Goal: Feedback & Contribution: Leave review/rating

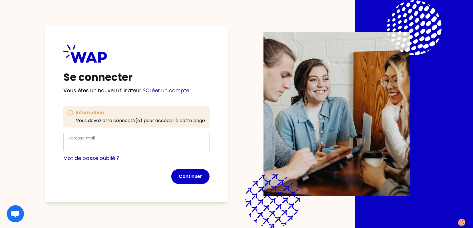
click at [95, 139] on div "Adresse mail" at bounding box center [136, 142] width 136 height 15
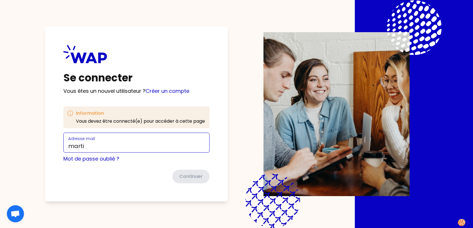
type input "[PERSON_NAME][EMAIL_ADDRESS][DOMAIN_NAME]"
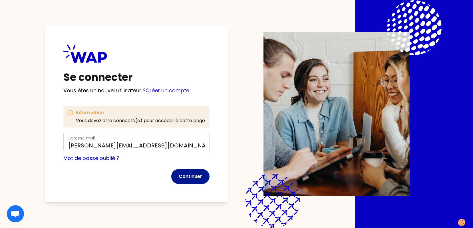
click at [195, 181] on button "Continuer" at bounding box center [190, 176] width 38 height 15
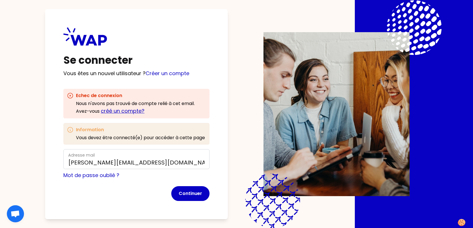
click at [133, 112] on link "créé un compte?" at bounding box center [123, 111] width 44 height 7
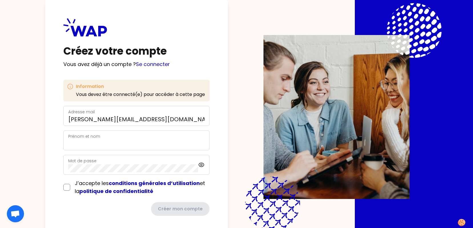
click at [88, 139] on label "Prénom et nom" at bounding box center [84, 137] width 32 height 6
click at [88, 140] on input "Prénom et nom" at bounding box center [136, 144] width 136 height 8
type input "[PERSON_NAME]"
click at [67, 189] on input "checkbox" at bounding box center [66, 187] width 7 height 7
checkbox input "true"
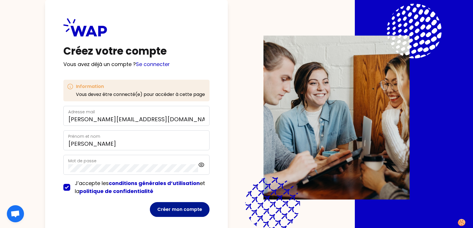
click at [188, 212] on button "Créer mon compte" at bounding box center [180, 210] width 60 height 15
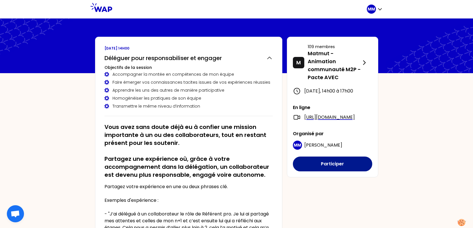
click at [337, 172] on button "Participer" at bounding box center [332, 164] width 79 height 15
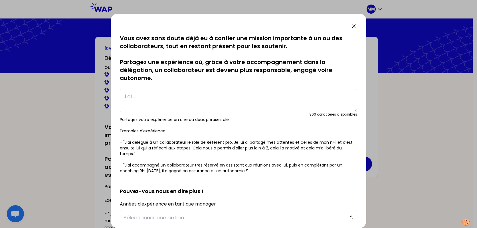
click at [130, 95] on textarea at bounding box center [238, 100] width 237 height 23
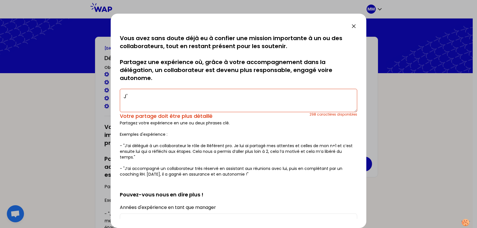
click at [139, 96] on textarea "J'" at bounding box center [238, 100] width 237 height 23
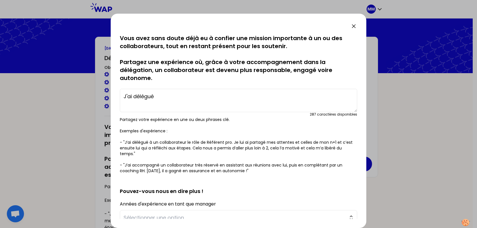
click at [159, 98] on textarea "J'ai délégué" at bounding box center [238, 100] width 237 height 23
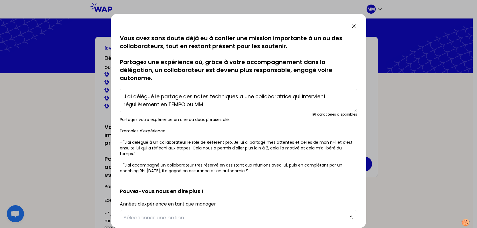
click at [214, 106] on textarea "J'ai délégué le partage des notes techniques a une collaboratrice qui intervien…" at bounding box center [238, 100] width 237 height 23
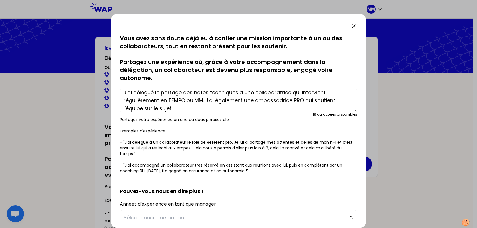
click at [242, 93] on textarea "J'ai délégué le partage des notes techniques a une collaboratrice qui intervien…" at bounding box center [238, 100] width 237 height 23
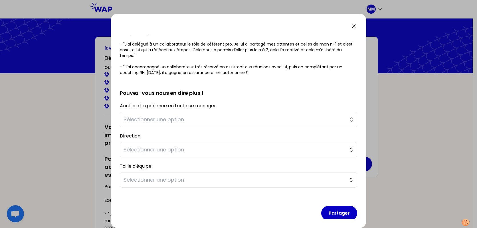
scroll to position [105, 0]
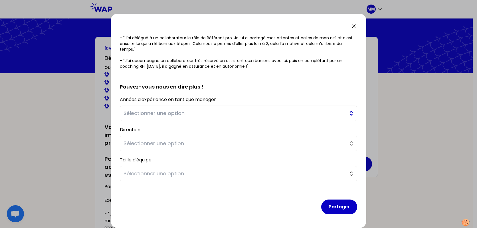
type textarea "J'ai délégué le partage des notes techniques à une collaboratrice qui intervien…"
click at [172, 116] on span "Sélectionner une option" at bounding box center [234, 114] width 222 height 8
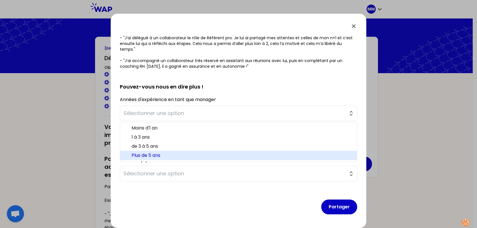
click at [159, 158] on span "Plus de 5 ans" at bounding box center [241, 155] width 221 height 7
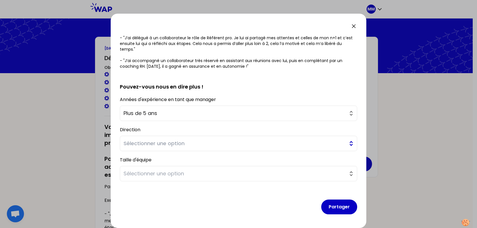
click at [163, 148] on button "Sélectionner une option" at bounding box center [238, 143] width 237 height 15
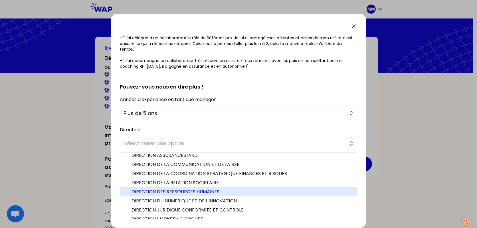
scroll to position [120, 0]
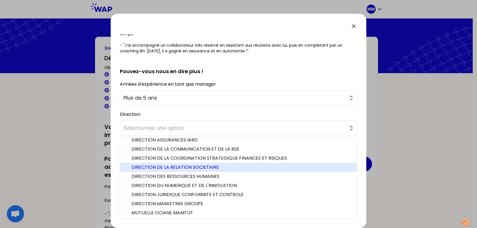
click at [175, 168] on span "DIRECTION DE LA RELATION SOCIETAIRE" at bounding box center [241, 167] width 221 height 7
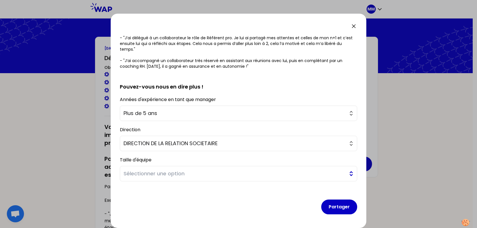
click at [201, 177] on span "Sélectionner une option" at bounding box center [234, 174] width 222 height 8
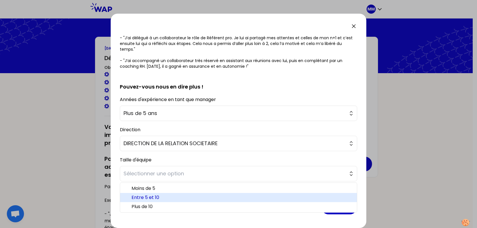
click at [166, 198] on span "Entre 5 et 10" at bounding box center [241, 198] width 221 height 7
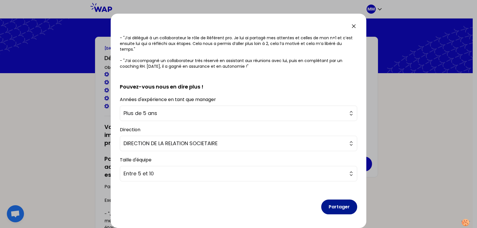
click at [335, 208] on button "Partager" at bounding box center [339, 207] width 36 height 15
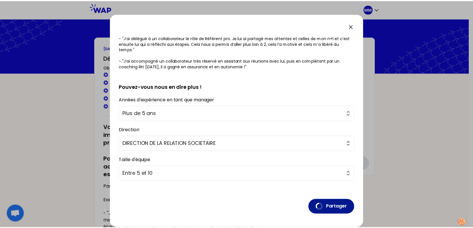
scroll to position [0, 0]
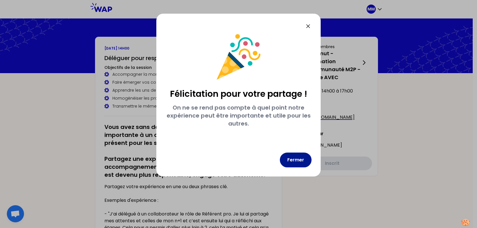
click at [297, 161] on button "Fermer" at bounding box center [296, 160] width 32 height 15
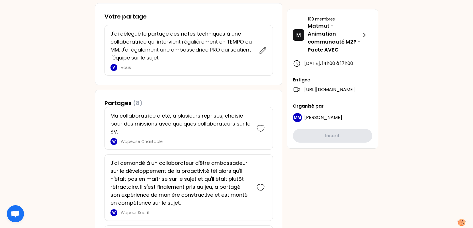
scroll to position [276, 0]
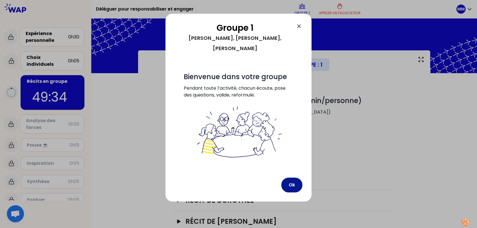
click at [290, 128] on div "Groupe 1 [PERSON_NAME], [PERSON_NAME], [PERSON_NAME] # Bienvenue dans votre gro…" at bounding box center [238, 108] width 146 height 188
click at [288, 178] on button "Ok" at bounding box center [291, 185] width 21 height 15
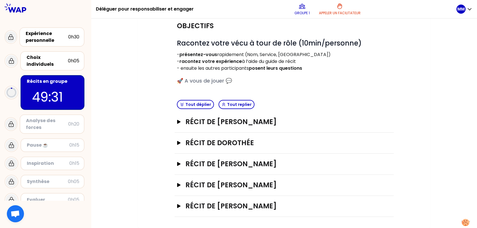
scroll to position [58, 0]
click at [242, 122] on h3 "Récit de [PERSON_NAME]" at bounding box center [278, 121] width 186 height 9
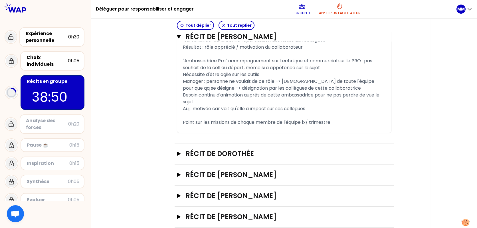
scroll to position [444, 0]
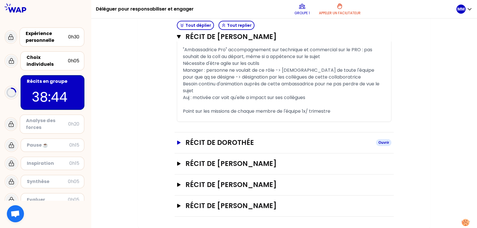
click at [207, 143] on h3 "Récit de Dorothée" at bounding box center [278, 142] width 186 height 9
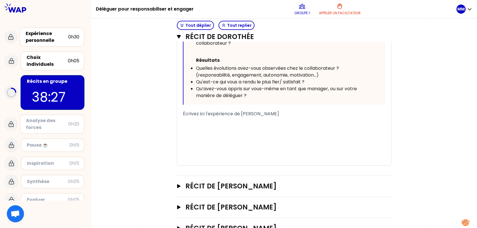
scroll to position [740, 0]
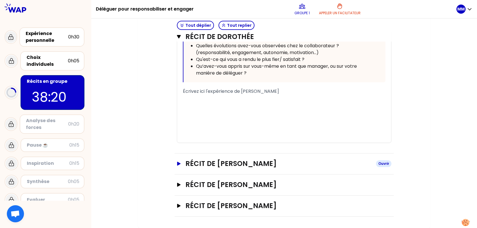
click at [237, 164] on h3 "Récit de [PERSON_NAME]" at bounding box center [278, 163] width 186 height 9
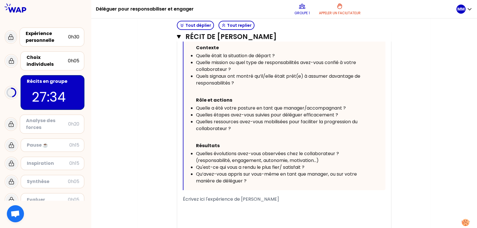
scroll to position [1119, 0]
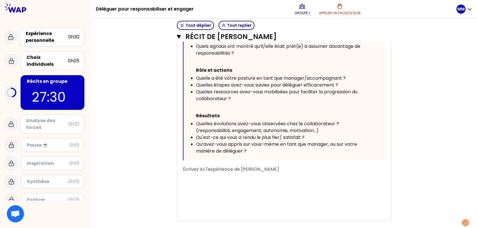
click at [197, 171] on span "Écrivez ici l'expérience de [PERSON_NAME]" at bounding box center [231, 169] width 96 height 7
click at [204, 185] on div "﻿" at bounding box center [284, 183] width 203 height 7
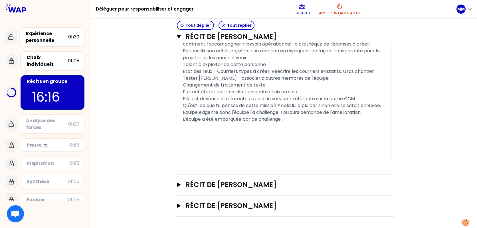
scroll to position [1279, 0]
click at [243, 183] on h3 "Récit de [PERSON_NAME]" at bounding box center [278, 185] width 186 height 9
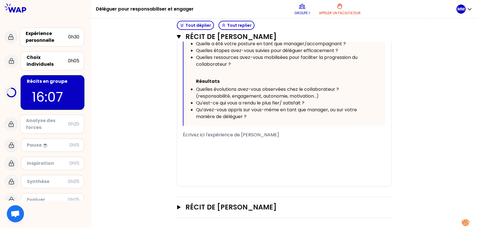
scroll to position [1597, 0]
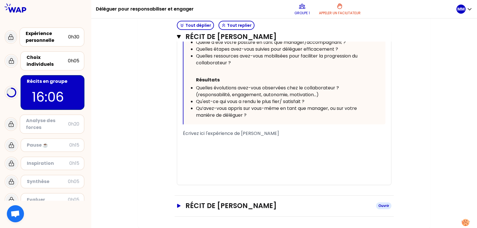
click at [248, 203] on h3 "Récit de [PERSON_NAME]" at bounding box center [278, 206] width 186 height 9
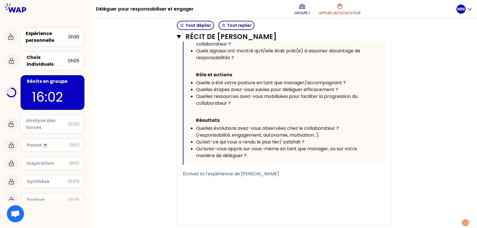
scroll to position [1447, 0]
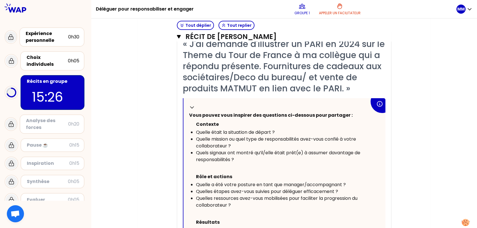
drag, startPoint x: 152, startPoint y: 80, endPoint x: 155, endPoint y: 81, distance: 3.2
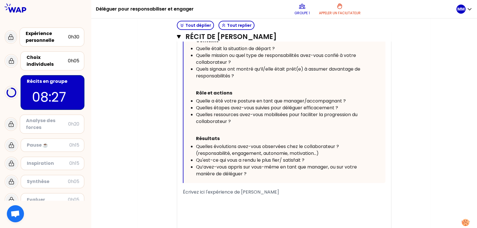
scroll to position [1965, 0]
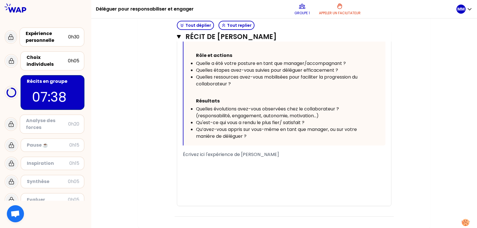
click at [212, 170] on div "﻿" at bounding box center [284, 168] width 203 height 7
click at [181, 157] on div "« J'ai mis en place par roulement les délégations afin de stimuler toute l'équi…" at bounding box center [284, 67] width 214 height 278
click at [186, 155] on span "Écrivez ici l'expérience de [PERSON_NAME]" at bounding box center [231, 154] width 96 height 7
drag, startPoint x: 182, startPoint y: 153, endPoint x: 188, endPoint y: 156, distance: 6.3
click at [182, 153] on div "« J'ai mis en place par roulement les délégations afin de stimuler toute l'équi…" at bounding box center [284, 67] width 214 height 278
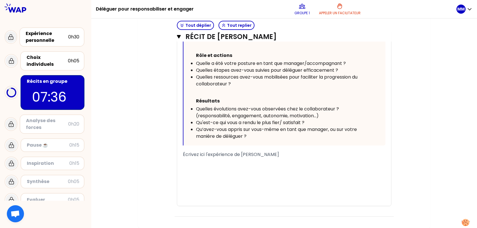
click at [188, 156] on span "Écrivez ici l'expérience de [PERSON_NAME]" at bounding box center [231, 154] width 96 height 7
drag, startPoint x: 288, startPoint y: 157, endPoint x: 161, endPoint y: 155, distance: 127.8
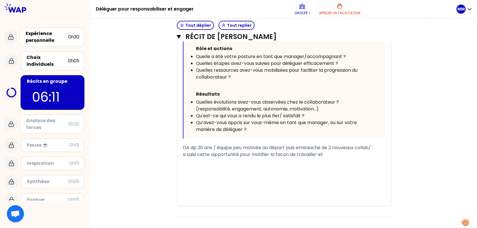
click at [215, 158] on span "a saisi cette oipportunité pour motifier la facon de travailler et" at bounding box center [253, 154] width 140 height 7
click at [260, 158] on span "a saisi cette opportunité pour motifier la facon de travailler et" at bounding box center [252, 154] width 139 height 7
click at [327, 158] on div "a saisi cette opportunité pour modifier la facon de travailler et" at bounding box center [284, 154] width 203 height 7
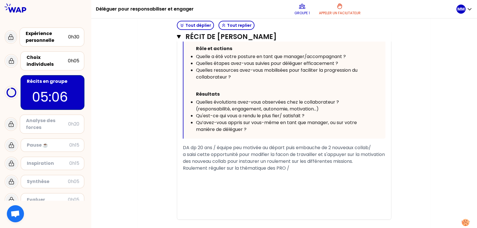
click at [209, 172] on span "Roulement régulier sur la thématique des PRO /" at bounding box center [236, 168] width 106 height 7
click at [298, 172] on div "Roulement régulier sur la thématique des PRO /" at bounding box center [284, 168] width 203 height 7
click at [183, 172] on span "Roulement régulier sur la thématique des PRO / EPARGNE" at bounding box center [247, 168] width 128 height 7
click at [363, 172] on div "Délégation par [PERSON_NAME] régulier sur la thématique des PRO / EPARGNE" at bounding box center [284, 168] width 203 height 7
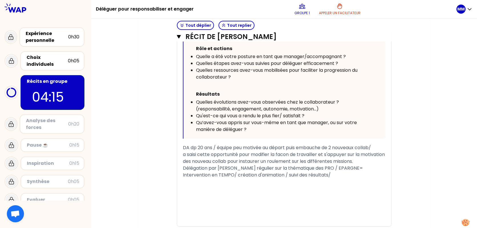
click at [183, 175] on span "Délégation par [PERSON_NAME] régulier sur la thématique des PRO / EPARGNE= Inte…" at bounding box center [273, 171] width 181 height 13
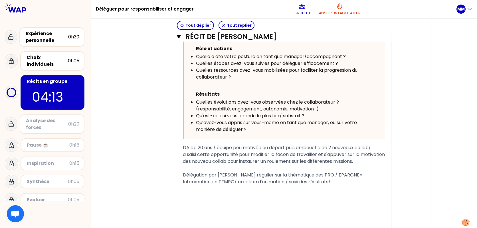
click at [310, 186] on div "Délégation par [PERSON_NAME] régulier sur la thématique des PRO / EPARGNE= Inte…" at bounding box center [284, 179] width 203 height 14
click at [378, 190] on span "Délégation par [PERSON_NAME] régulier sur la thématique des PRO / EPARGNE= Inte…" at bounding box center [282, 182] width 199 height 20
click at [221, 193] on div "Délégation par [PERSON_NAME] régulier sur la thématique des PRO / EPARGNE= Inte…" at bounding box center [284, 182] width 203 height 21
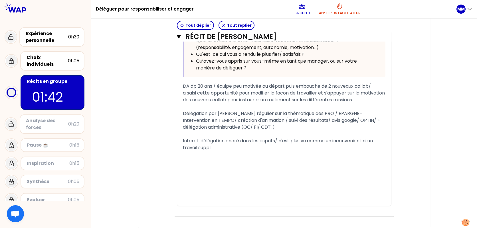
scroll to position [2021, 0]
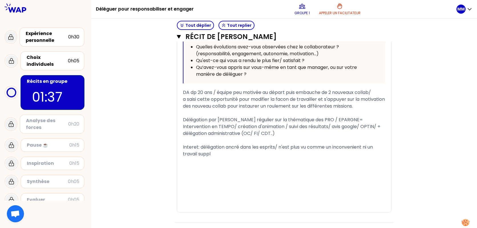
click at [238, 156] on span "Interet: délégation ancré dans les esprits/ n'est plus vu comme un inconvenient…" at bounding box center [278, 150] width 191 height 13
click at [184, 171] on div "﻿" at bounding box center [284, 168] width 203 height 7
click at [214, 158] on div "Interet: délégation ancrée dans les esprits/ n'est plus vu comme un inconvenien…" at bounding box center [284, 151] width 203 height 14
click at [272, 158] on div "Interet: délégation ancrée dans les esprits/ n'est plus vu comme un inconvenien…" at bounding box center [284, 151] width 203 height 14
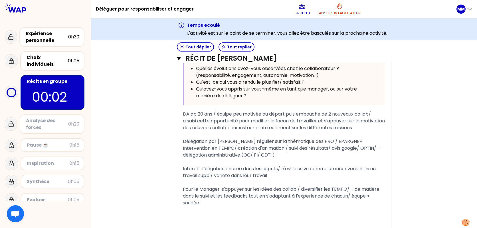
click at [363, 204] on span "Pour le Manager: s'appuyer sur les idées des collab / diversifier les TEMPO/ + …" at bounding box center [282, 196] width 198 height 20
click at [201, 207] on div "Pour le Manager: s'appuyer sur les idées des collab / diversifier les TEMPO/ + …" at bounding box center [284, 196] width 203 height 21
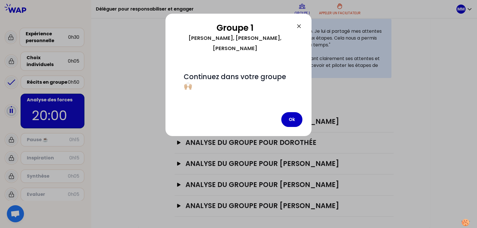
scroll to position [133, 0]
click at [291, 112] on button "Ok" at bounding box center [291, 119] width 21 height 15
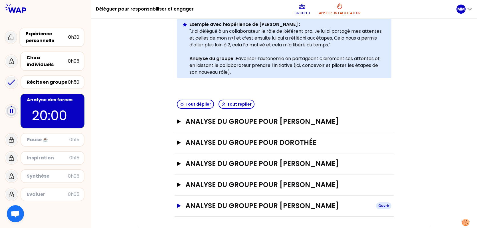
drag, startPoint x: 270, startPoint y: 206, endPoint x: 276, endPoint y: 205, distance: 5.5
click at [271, 206] on h3 "ANALYSE DU GROUPE POUR [PERSON_NAME]" at bounding box center [278, 206] width 186 height 9
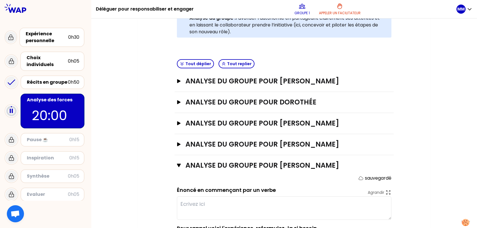
scroll to position [226, 0]
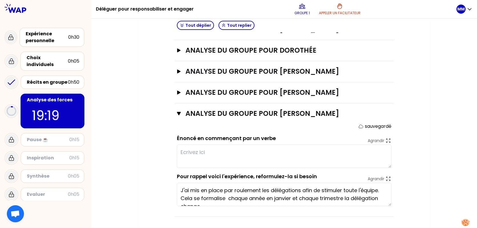
click at [193, 152] on textarea at bounding box center [284, 156] width 214 height 23
type textarea "Enclencher une nouvelle dynamique d'équipe"
click at [43, 79] on div "Récits en groupe" at bounding box center [47, 82] width 41 height 7
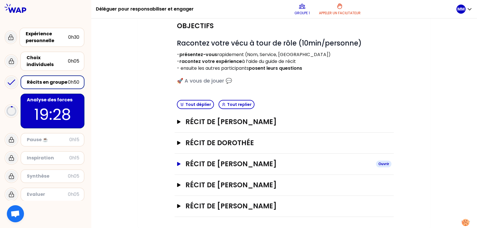
scroll to position [58, 0]
drag, startPoint x: 240, startPoint y: 205, endPoint x: 242, endPoint y: 207, distance: 3.4
click at [240, 205] on h3 "Récit de [PERSON_NAME]" at bounding box center [278, 206] width 186 height 9
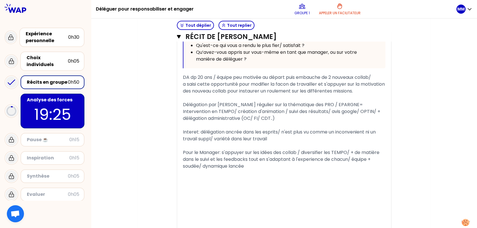
scroll to position [446, 0]
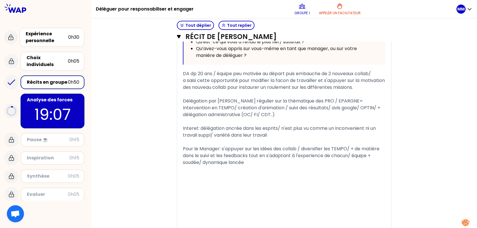
click at [45, 104] on p "19:07" at bounding box center [53, 115] width 54 height 22
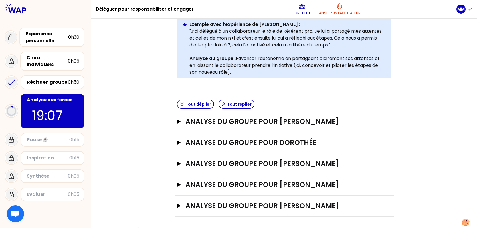
scroll to position [133, 0]
drag, startPoint x: 277, startPoint y: 119, endPoint x: 282, endPoint y: 120, distance: 5.3
click at [277, 118] on h3 "ANALYSE DU GROUPE POUR [PERSON_NAME]" at bounding box center [278, 121] width 186 height 9
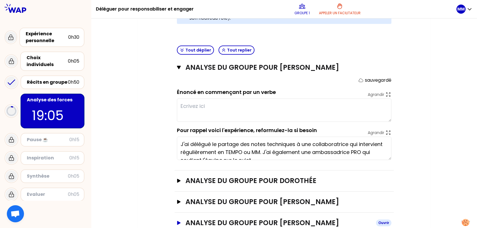
scroll to position [226, 0]
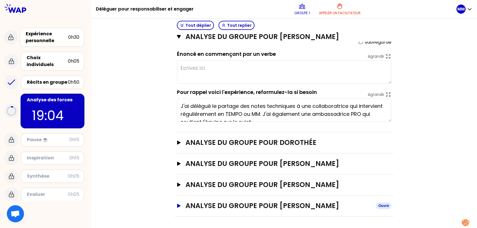
click at [272, 209] on h3 "ANALYSE DU GROUPE POUR [PERSON_NAME]" at bounding box center [278, 206] width 186 height 9
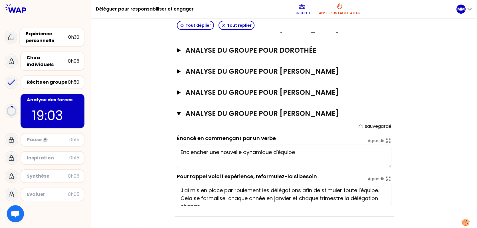
scroll to position [8, 0]
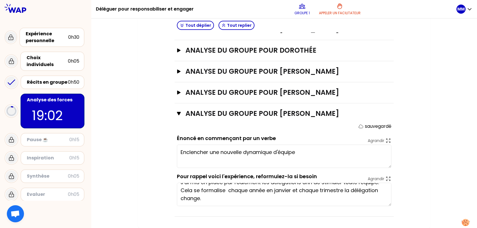
click at [307, 155] on textarea "Enclencher une nouvelle dynamique d'équipe" at bounding box center [284, 156] width 214 height 23
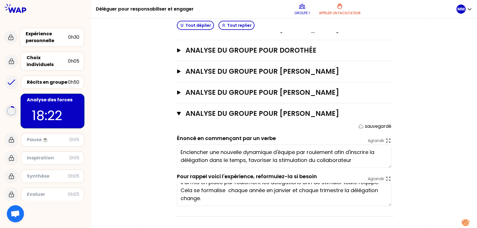
click at [313, 159] on textarea "Enclencher une nouvelle dynamique d'équipe par roulement afin d'inscrire la dél…" at bounding box center [284, 156] width 214 height 23
click at [246, 160] on textarea "Enclencher une nouvelle dynamique d'équipe par roulement afin d'inscrire la dél…" at bounding box center [284, 156] width 214 height 23
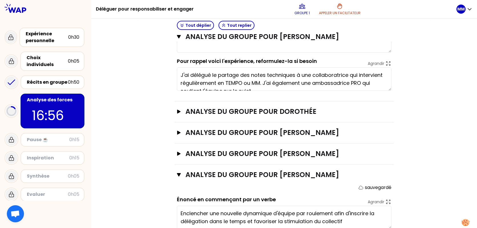
scroll to position [251, 0]
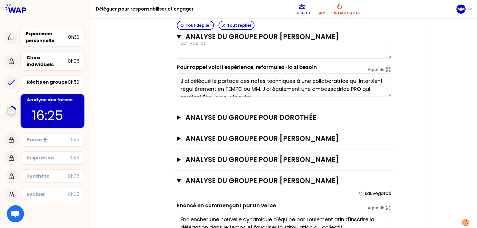
type textarea "Enclencher une nouvelle dynamique d'équipe par roulement afin d'inscrire la dél…"
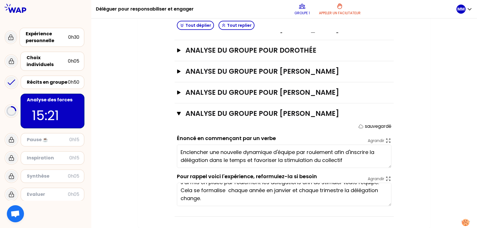
scroll to position [269, 0]
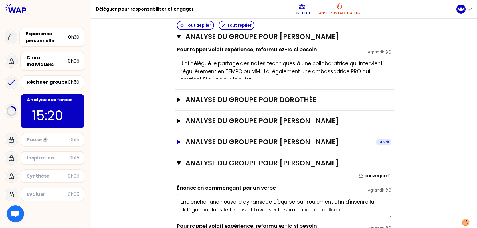
click at [242, 142] on h3 "ANALYSE DU GROUPE POUR [PERSON_NAME]" at bounding box center [278, 142] width 186 height 9
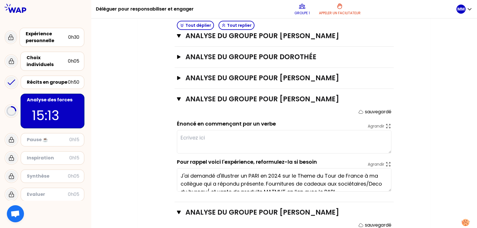
scroll to position [8, 0]
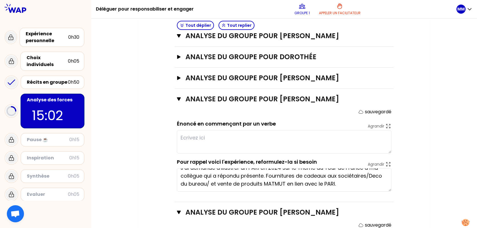
click at [15, 215] on span "Ouvrir le chat" at bounding box center [15, 215] width 9 height 8
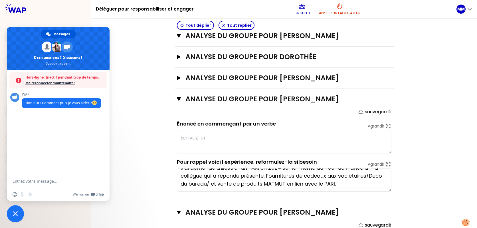
click at [129, 51] on div "Mon numéro de groupe : 1 Objectifs # Il y a de multiples manières de déléguer p…" at bounding box center [284, 33] width 386 height 589
click at [20, 14] on div at bounding box center [45, 8] width 91 height 16
click at [15, 215] on span "Fermer le chat" at bounding box center [15, 214] width 5 height 5
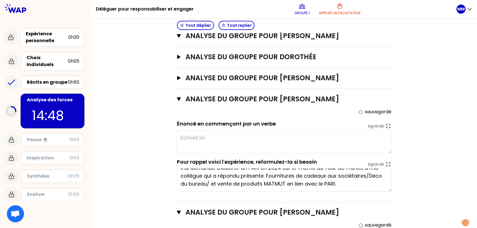
click at [188, 139] on textarea at bounding box center [284, 141] width 214 height 23
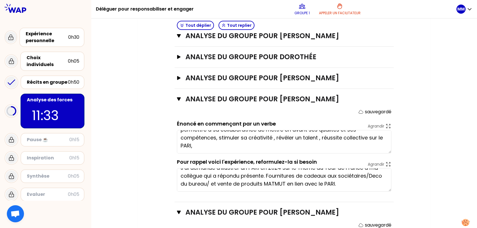
scroll to position [0, 0]
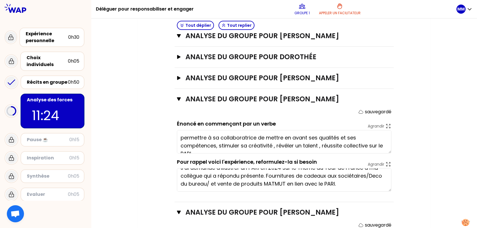
type textarea "permettre à sa collaboratrice de mettre en avant ses qualités et ses compétence…"
click at [197, 75] on h3 "ANALYSE DU GROUPE POUR [PERSON_NAME]" at bounding box center [278, 78] width 186 height 9
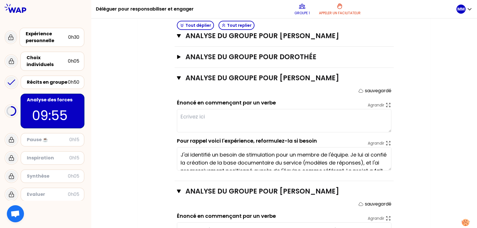
scroll to position [329, 0]
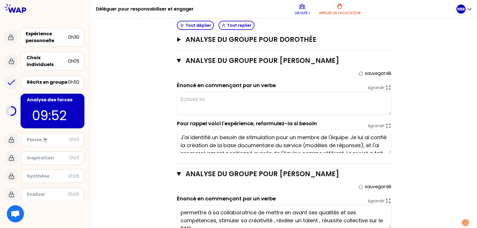
type textarea "M"
click at [50, 79] on div "Récits en groupe" at bounding box center [47, 82] width 41 height 7
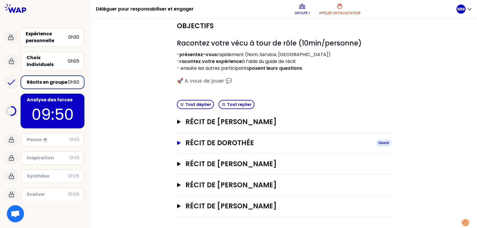
scroll to position [58, 0]
click at [246, 165] on h3 "Récit de [PERSON_NAME]" at bounding box center [278, 163] width 186 height 9
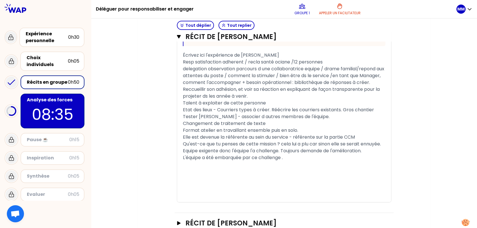
scroll to position [435, 0]
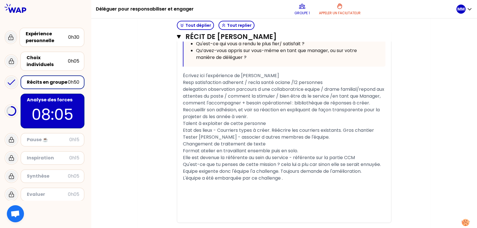
click at [51, 105] on p "08:05" at bounding box center [53, 115] width 54 height 22
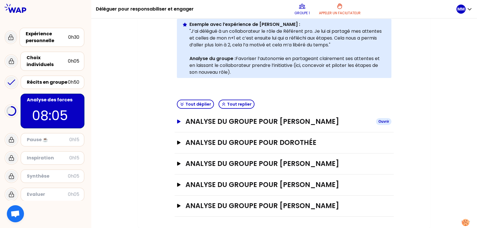
scroll to position [133, 0]
drag, startPoint x: 232, startPoint y: 163, endPoint x: 237, endPoint y: 163, distance: 5.7
click at [233, 163] on h3 "ANALYSE DU GROUPE POUR [PERSON_NAME]" at bounding box center [278, 163] width 186 height 9
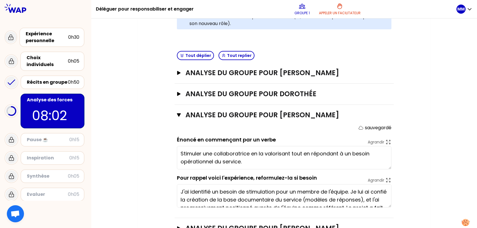
scroll to position [226, 0]
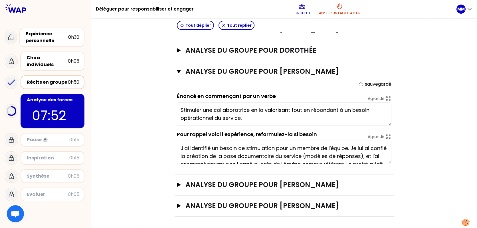
click at [48, 79] on div "Récits en groupe" at bounding box center [47, 82] width 41 height 7
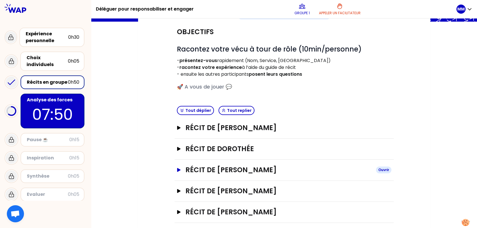
scroll to position [58, 0]
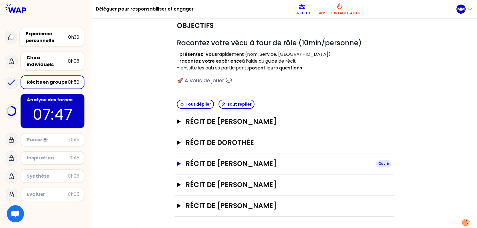
click at [223, 164] on h3 "Récit de [PERSON_NAME]" at bounding box center [278, 163] width 186 height 9
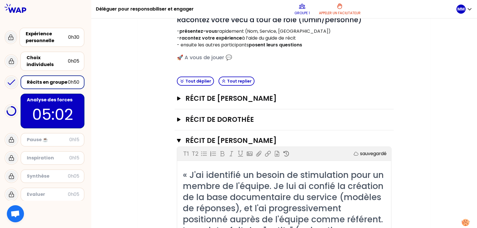
scroll to position [79, 0]
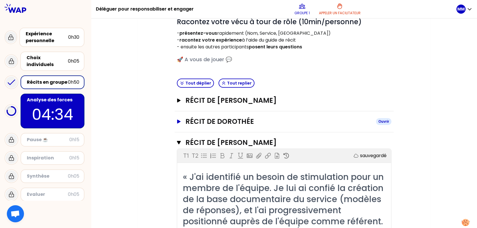
click at [229, 120] on h3 "Récit de Dorothée" at bounding box center [278, 121] width 186 height 9
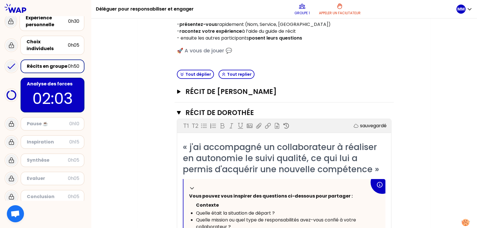
scroll to position [43, 0]
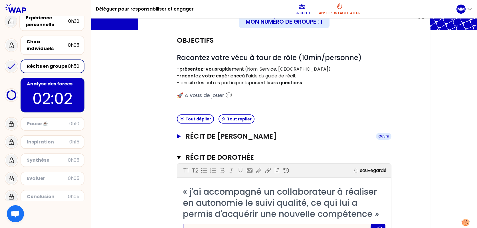
click at [196, 136] on h3 "Récit de [PERSON_NAME]" at bounding box center [278, 136] width 186 height 9
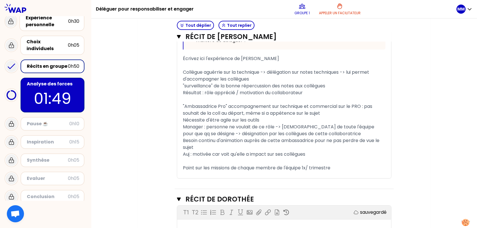
scroll to position [385, 0]
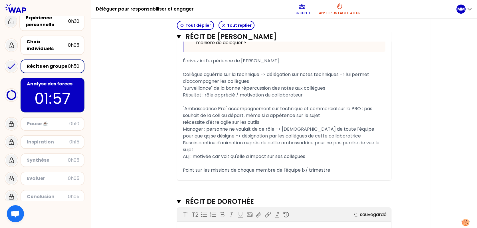
click at [51, 88] on p "01:57" at bounding box center [53, 99] width 54 height 22
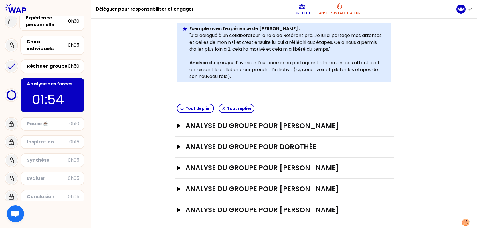
scroll to position [133, 0]
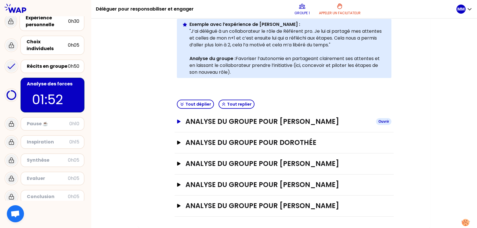
click at [249, 122] on h3 "ANALYSE DU GROUPE POUR [PERSON_NAME]" at bounding box center [278, 121] width 186 height 9
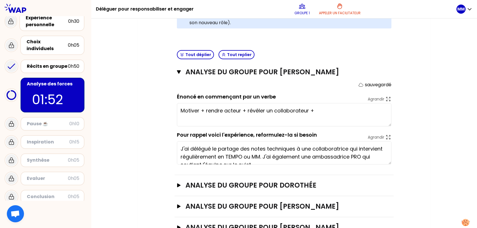
scroll to position [226, 0]
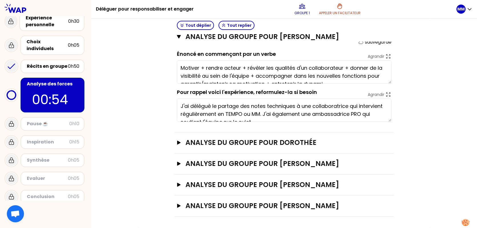
type textarea "Motiver + rendre acteur + révéler les qualités d'un collaborateur + donner de l…"
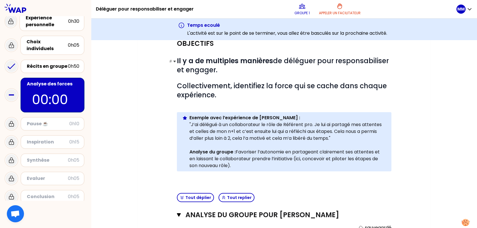
scroll to position [55, 0]
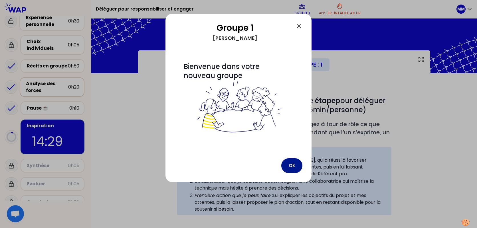
click at [289, 163] on button "Ok" at bounding box center [291, 166] width 21 height 15
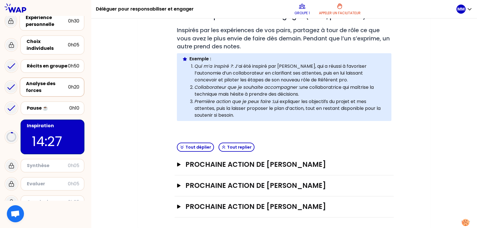
scroll to position [95, 0]
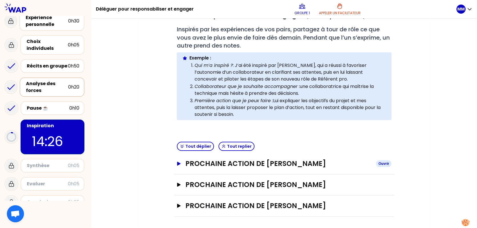
click at [283, 165] on h3 "Prochaine action de [PERSON_NAME]" at bounding box center [278, 163] width 186 height 9
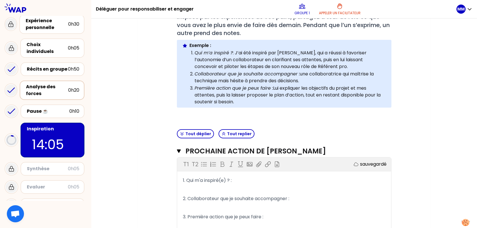
scroll to position [2, 0]
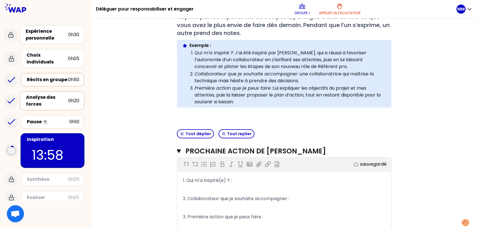
click at [40, 76] on div "Récits en groupe" at bounding box center [47, 79] width 41 height 7
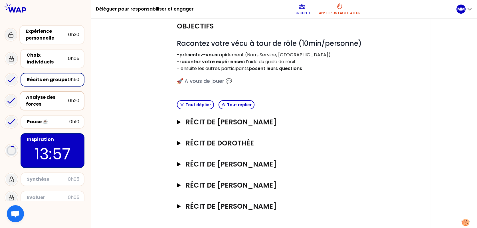
scroll to position [58, 0]
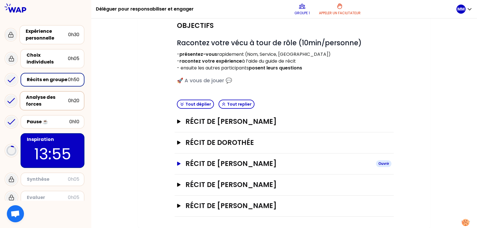
click at [242, 164] on h3 "Récit de [PERSON_NAME]" at bounding box center [278, 163] width 186 height 9
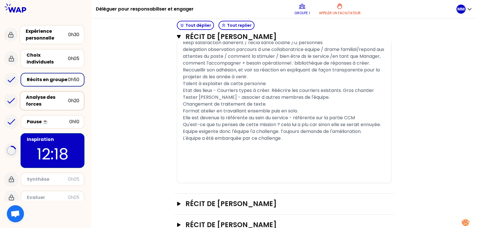
scroll to position [501, 0]
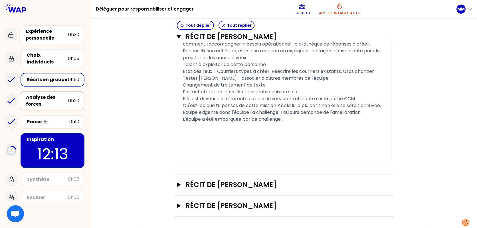
click at [45, 149] on p "12:13" at bounding box center [53, 154] width 54 height 22
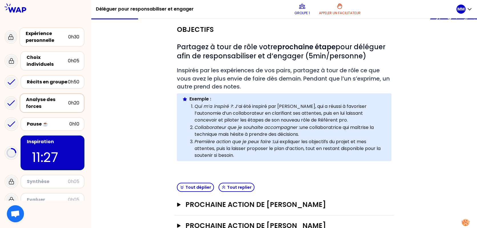
scroll to position [60, 0]
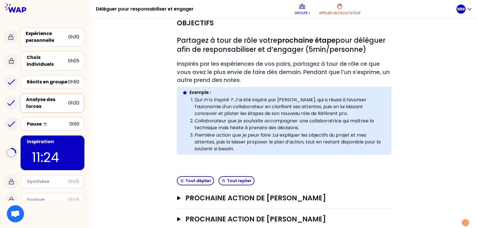
click at [424, 89] on div "Mon numéro de groupe : 1 Objectifs # Partagez à tour de rôle votre prochaine ét…" at bounding box center [284, 126] width 292 height 273
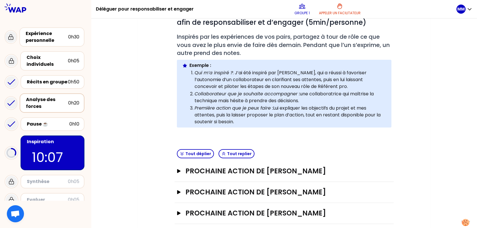
scroll to position [95, 0]
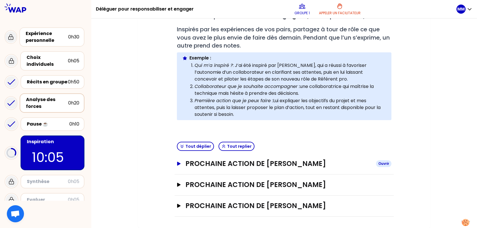
click at [287, 161] on h3 "Prochaine action de [PERSON_NAME]" at bounding box center [278, 163] width 186 height 9
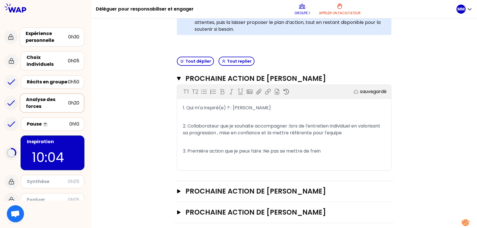
scroll to position [187, 0]
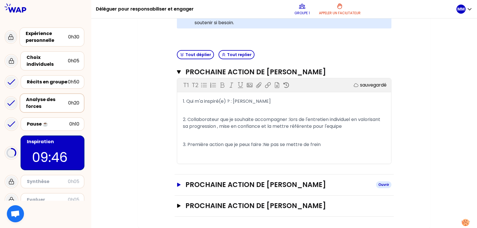
click at [274, 183] on h3 "Prochaine action de [PERSON_NAME]" at bounding box center [278, 185] width 186 height 9
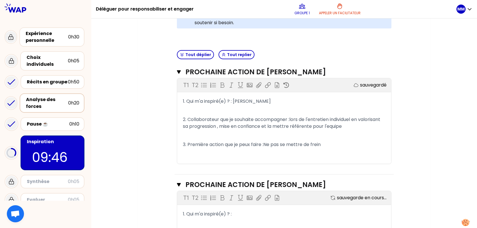
scroll to position [279, 0]
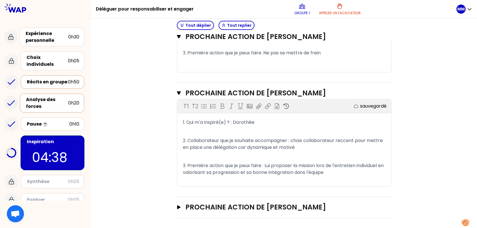
click at [44, 79] on div "Récits en groupe" at bounding box center [47, 82] width 41 height 7
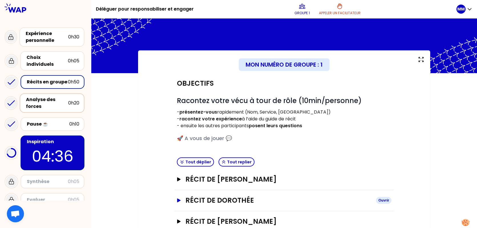
click at [222, 199] on h3 "Récit de Dorothée" at bounding box center [278, 200] width 186 height 9
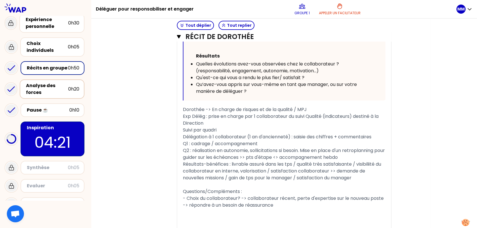
scroll to position [21, 0]
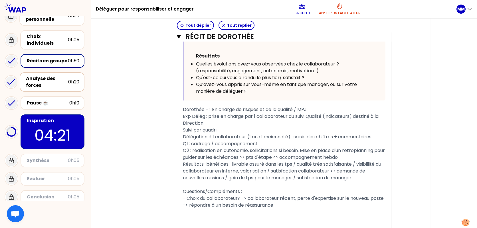
click at [50, 131] on p "04:21" at bounding box center [53, 135] width 54 height 22
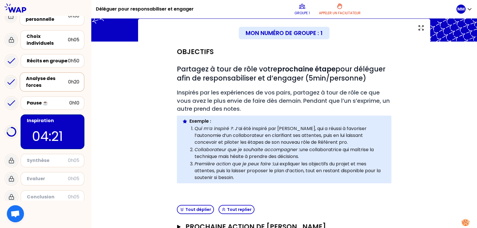
scroll to position [95, 0]
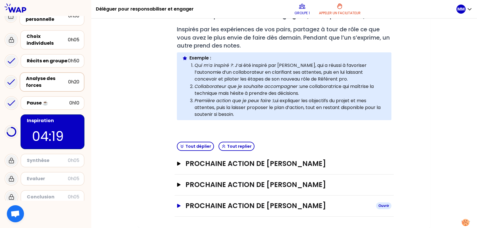
click at [262, 204] on h3 "Prochaine action de [PERSON_NAME]" at bounding box center [278, 206] width 186 height 9
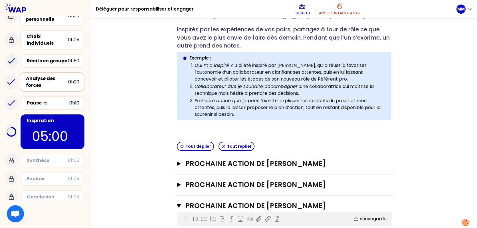
scroll to position [187, 0]
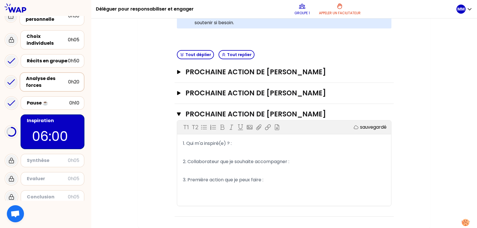
drag, startPoint x: 203, startPoint y: 146, endPoint x: 212, endPoint y: 141, distance: 10.3
click at [205, 145] on span "1. Qui m'a inspiré(e) ? :" at bounding box center [207, 143] width 49 height 7
drag, startPoint x: 240, startPoint y: 145, endPoint x: 246, endPoint y: 143, distance: 6.5
click at [240, 145] on p "1. Qui m'a inspiré(e) ? :" at bounding box center [284, 143] width 203 height 9
click at [275, 182] on p "3. Première action que je peux faire :" at bounding box center [284, 180] width 203 height 9
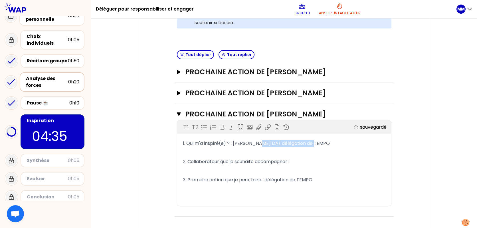
drag, startPoint x: 312, startPoint y: 143, endPoint x: 255, endPoint y: 146, distance: 57.1
click at [255, 146] on p "1. Qui m'a inspiré(e) ? : [PERSON_NAME] DA/ délégation de TEMPO" at bounding box center [284, 143] width 203 height 9
click at [323, 184] on p "3. Première action que je peux faire : délégation de TEMPO" at bounding box center [284, 180] width 203 height 9
click at [354, 182] on span "3. Première action que je peux faire : délégation de TEMPO- note de service, ic…" at bounding box center [281, 183] width 196 height 13
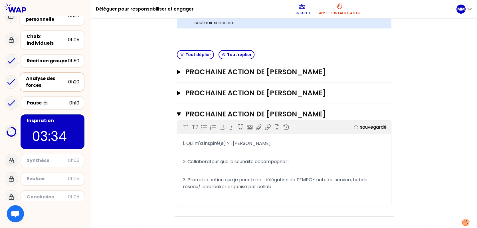
click at [305, 163] on p "2. Collaborateur que je souhaite accompagner :" at bounding box center [284, 161] width 203 height 9
click at [188, 187] on span "3. Première action que je peux faire : délégation de TEMPO- note de service, he…" at bounding box center [276, 183] width 186 height 13
click at [297, 161] on p "2. Collaborateur que je souhaite accompagner :" at bounding box center [284, 161] width 203 height 9
click at [276, 188] on p "3. Première action que je peux faire : délégation de TEMPO- note de service, he…" at bounding box center [284, 184] width 203 height 16
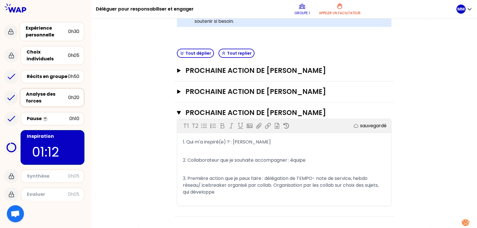
scroll to position [8, 0]
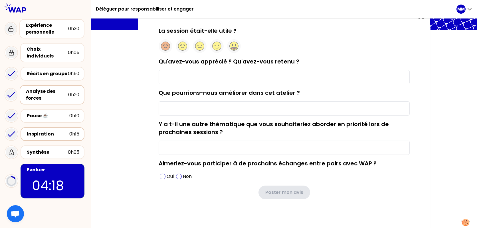
scroll to position [44, 0]
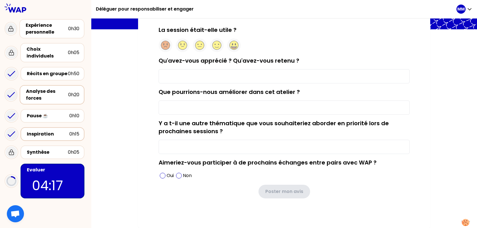
click at [181, 74] on input "Qu'avez-vous apprécié ? Qu'avez-vous retenu ?" at bounding box center [284, 76] width 251 height 14
click at [237, 46] on circle at bounding box center [234, 45] width 9 height 9
click at [201, 73] on input "Qu'avez-vous apprécié ? Qu'avez-vous retenu ?" at bounding box center [284, 76] width 251 height 14
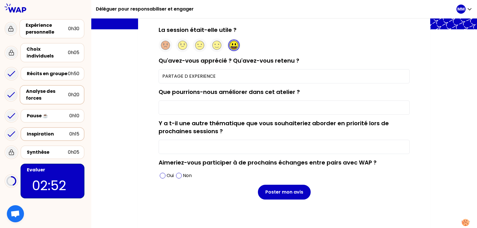
click at [224, 75] on input "PARTAGE D EXPERIENCE" at bounding box center [284, 76] width 251 height 14
click at [162, 176] on span at bounding box center [163, 176] width 6 height 6
click at [283, 78] on input "PARTAGE D EXPERIENCE/ LE POSITIF DES EXPERIENCE" at bounding box center [284, 76] width 251 height 14
click at [224, 108] on input "Que pourrions-nous améliorer dans cet atelier ?" at bounding box center [284, 108] width 251 height 14
click at [163, 76] on input "PARTAGE D EXPERIENCE/ LE POSITIF DES EXPERIENCES PARTAGES" at bounding box center [284, 76] width 251 height 14
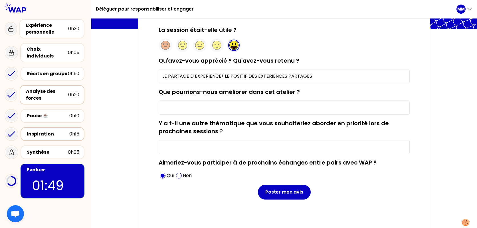
click at [320, 76] on input "LE PARTAGE D EXPERIENCE/ LE POSITIF DES EXPERIENCES PARTAGES" at bounding box center [284, 76] width 251 height 14
drag, startPoint x: 246, startPoint y: 75, endPoint x: 352, endPoint y: 84, distance: 106.2
click at [248, 76] on input "LE PARTAGE D EXPERIENCE/ LE POSITIF DES EXPERIENCES PARTAGES" at bounding box center [284, 76] width 251 height 14
click at [318, 72] on input "LE PARTAGE D EXPERIENCE/ LE POSITIF DES EXPERIENCES PARTAGES" at bounding box center [284, 76] width 251 height 14
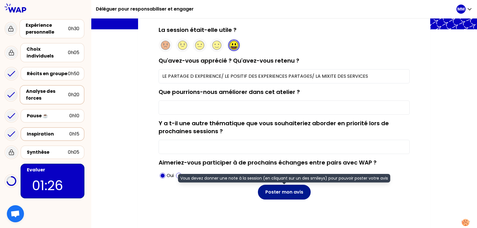
type input "LE PARTAGE D EXPERIENCE/ LE POSITIF DES EXPERIENCES PARTAGES/ LA MIXITE DES SER…"
click at [279, 193] on button "Poster mon avis" at bounding box center [284, 192] width 53 height 15
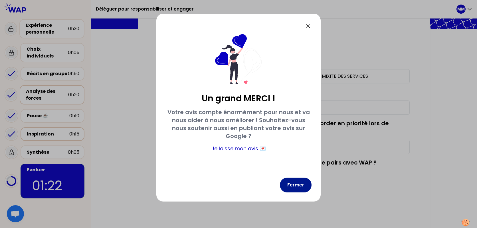
click at [296, 186] on button "Fermer" at bounding box center [296, 185] width 32 height 15
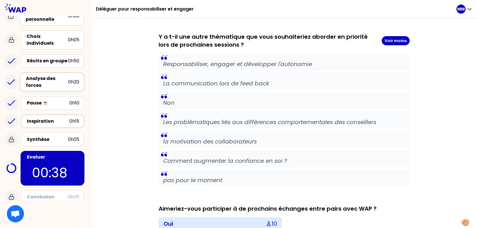
scroll to position [547, 0]
